Goal: Information Seeking & Learning: Learn about a topic

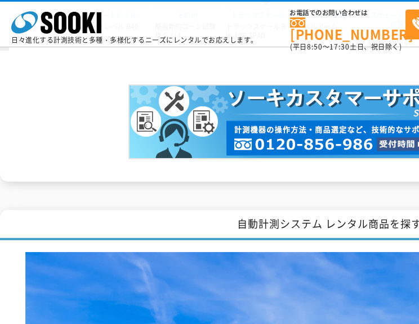
scroll to position [1295, 0]
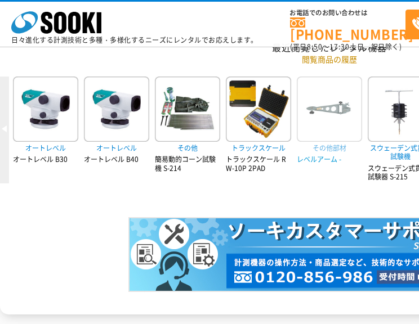
click at [323, 138] on img at bounding box center [329, 109] width 65 height 65
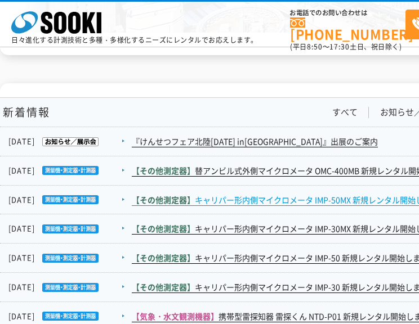
scroll to position [1970, 0]
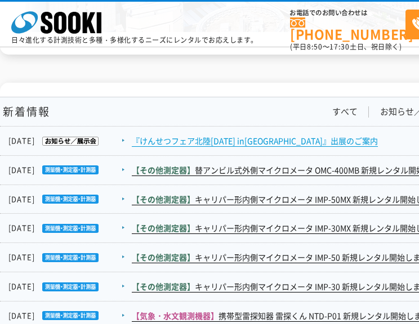
click at [255, 140] on link "『けんせつフェア北陸2025 in新潟』出展のご案内" at bounding box center [255, 141] width 246 height 12
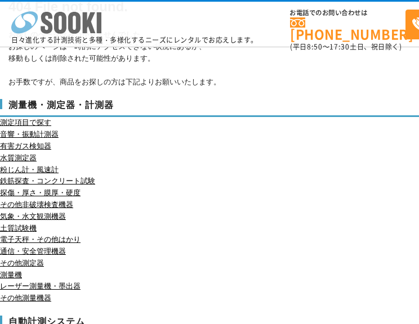
scroll to position [113, 0]
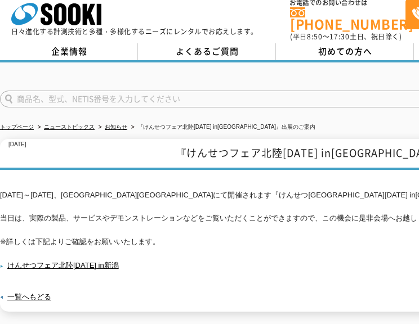
scroll to position [151, 0]
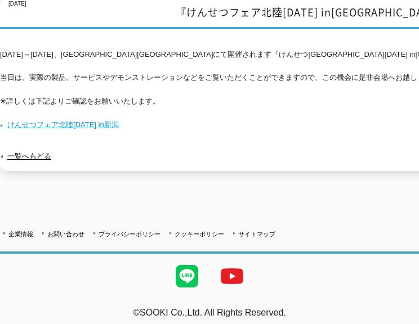
click at [98, 120] on link "けんせつフェア北陸2025 in新潟" at bounding box center [59, 124] width 119 height 8
